Goal: Task Accomplishment & Management: Manage account settings

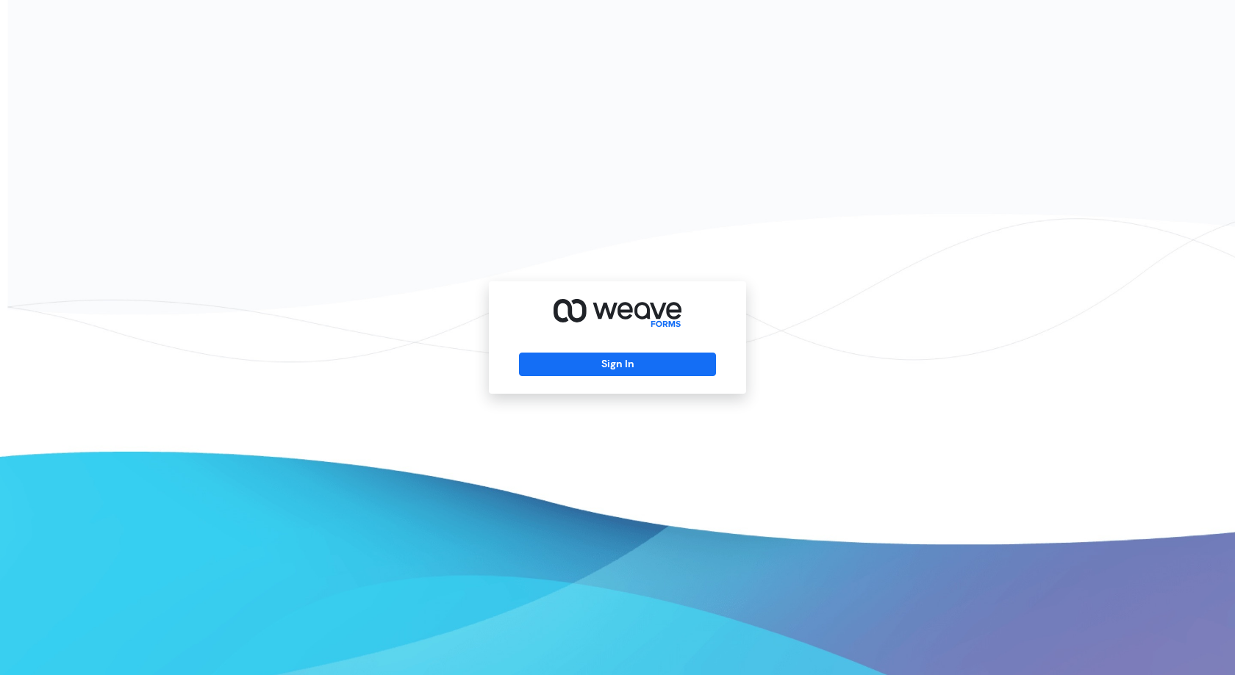
drag, startPoint x: 673, startPoint y: 365, endPoint x: 673, endPoint y: 349, distance: 15.4
click at [673, 365] on button "Sign In" at bounding box center [617, 365] width 196 height 24
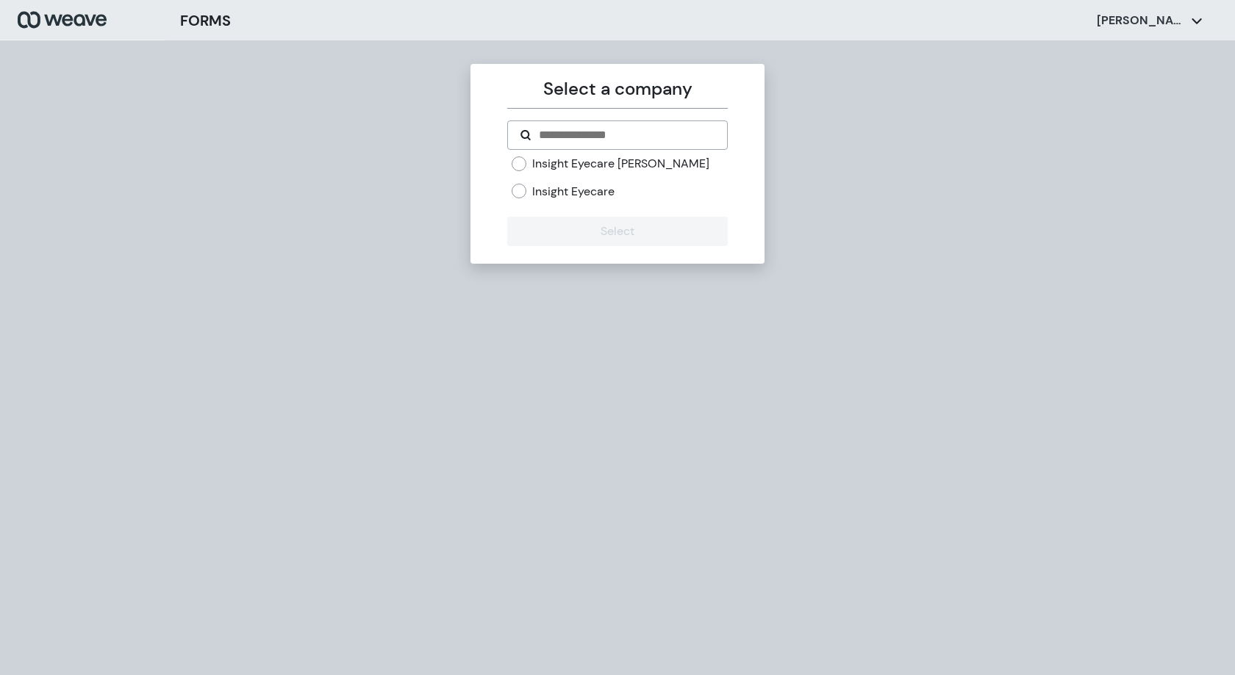
click at [645, 166] on label "Insight Eyecare [PERSON_NAME]" at bounding box center [620, 164] width 177 height 16
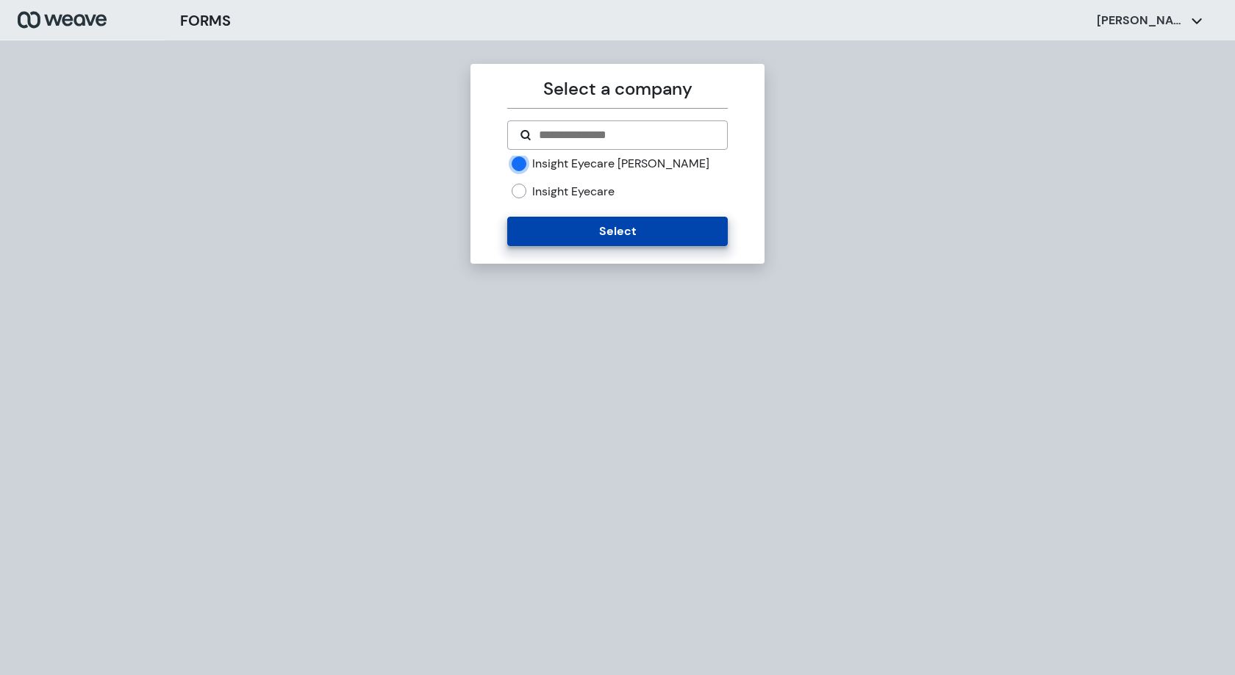
click at [663, 230] on button "Select" at bounding box center [617, 231] width 220 height 29
